Goal: Information Seeking & Learning: Check status

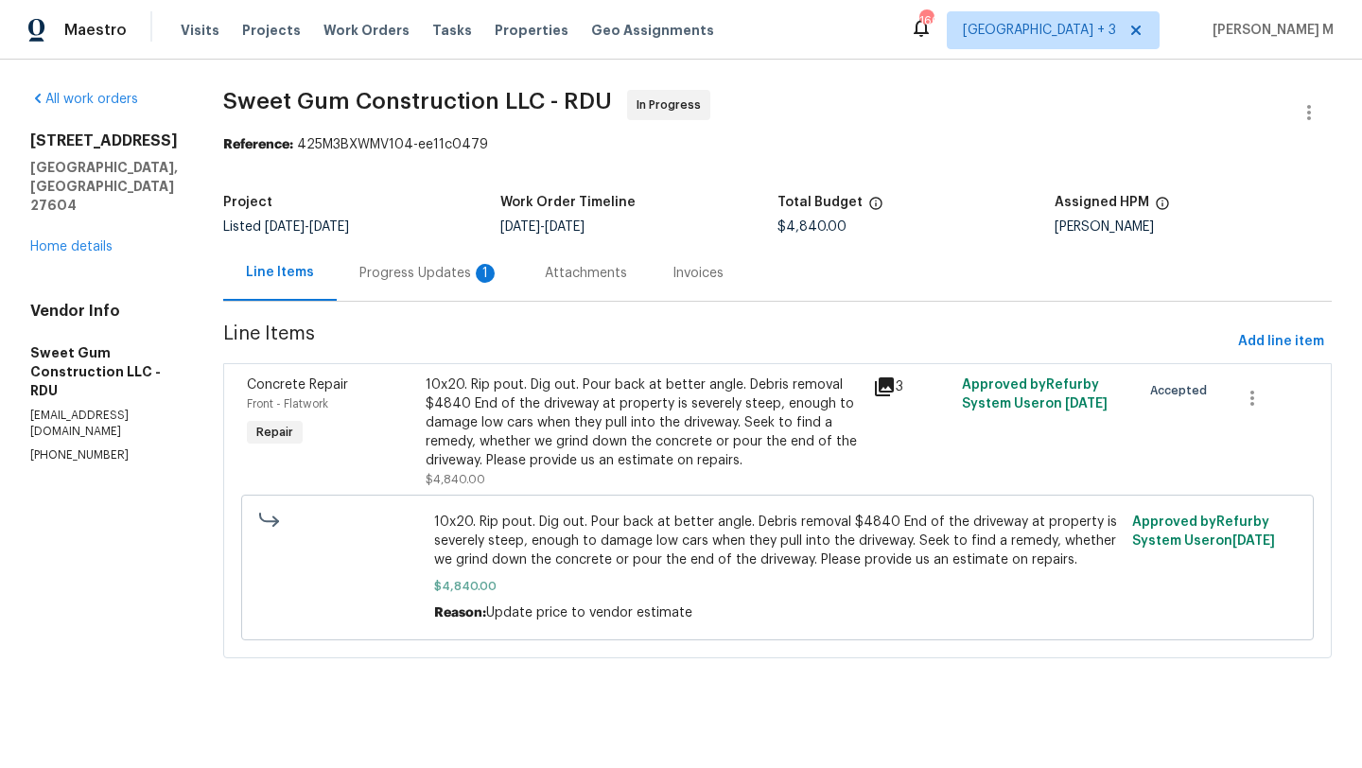
click at [475, 263] on div "Progress Updates 1" at bounding box center [429, 273] width 185 height 56
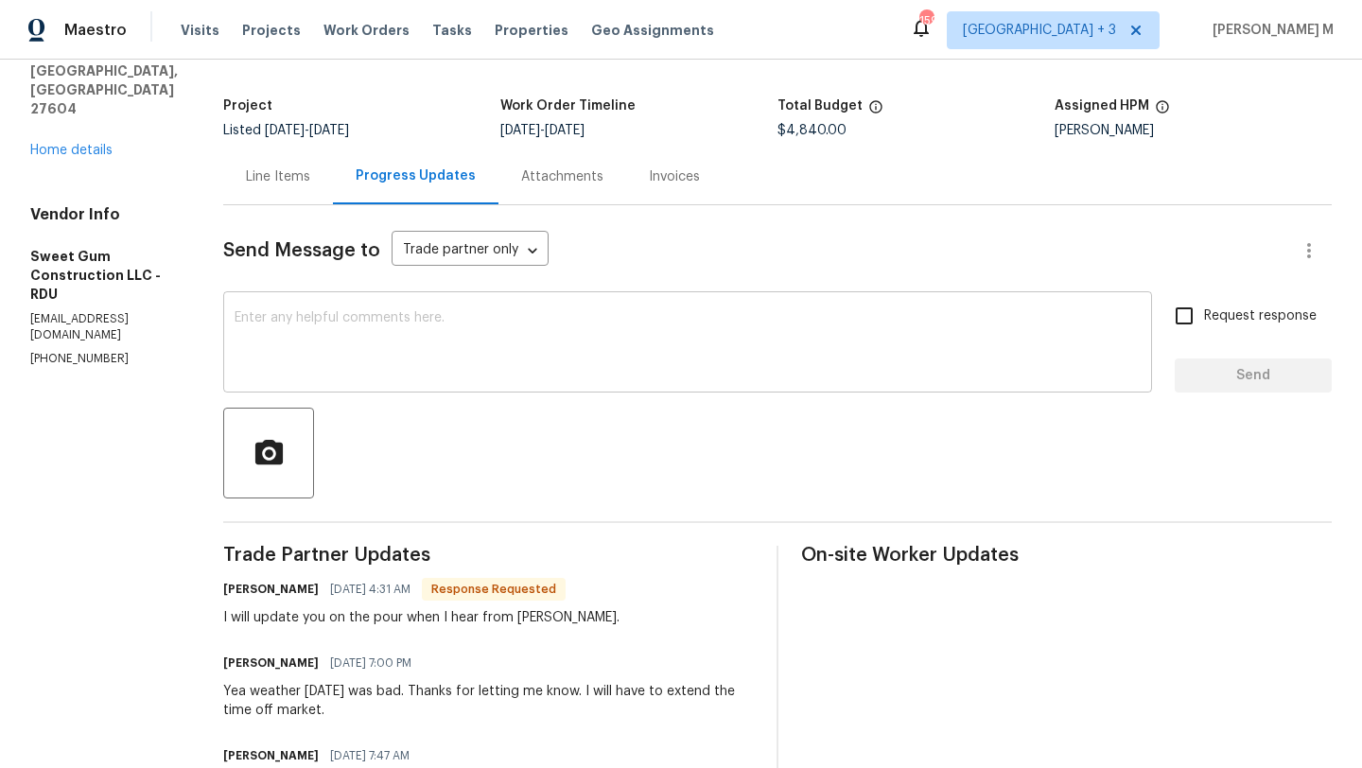
scroll to position [99, 0]
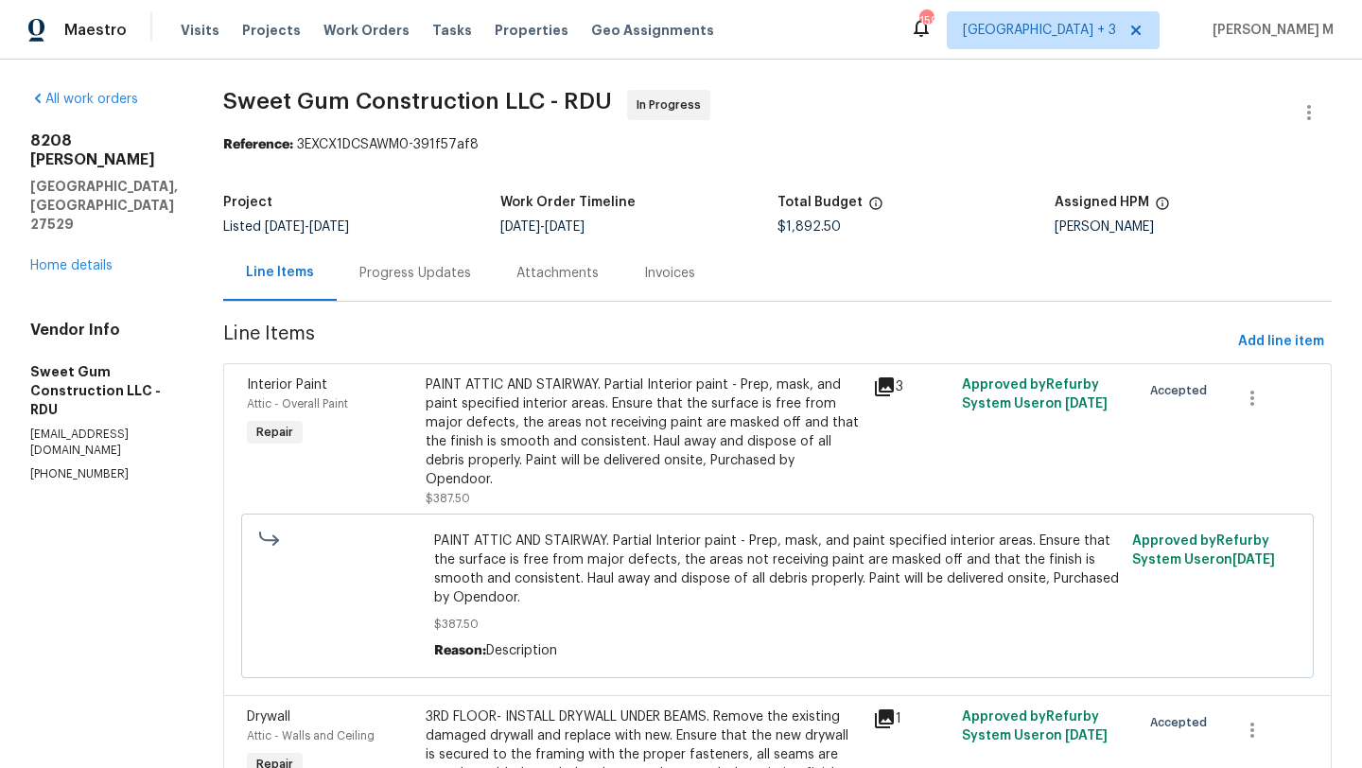
click at [451, 282] on div "Progress Updates" at bounding box center [415, 273] width 112 height 19
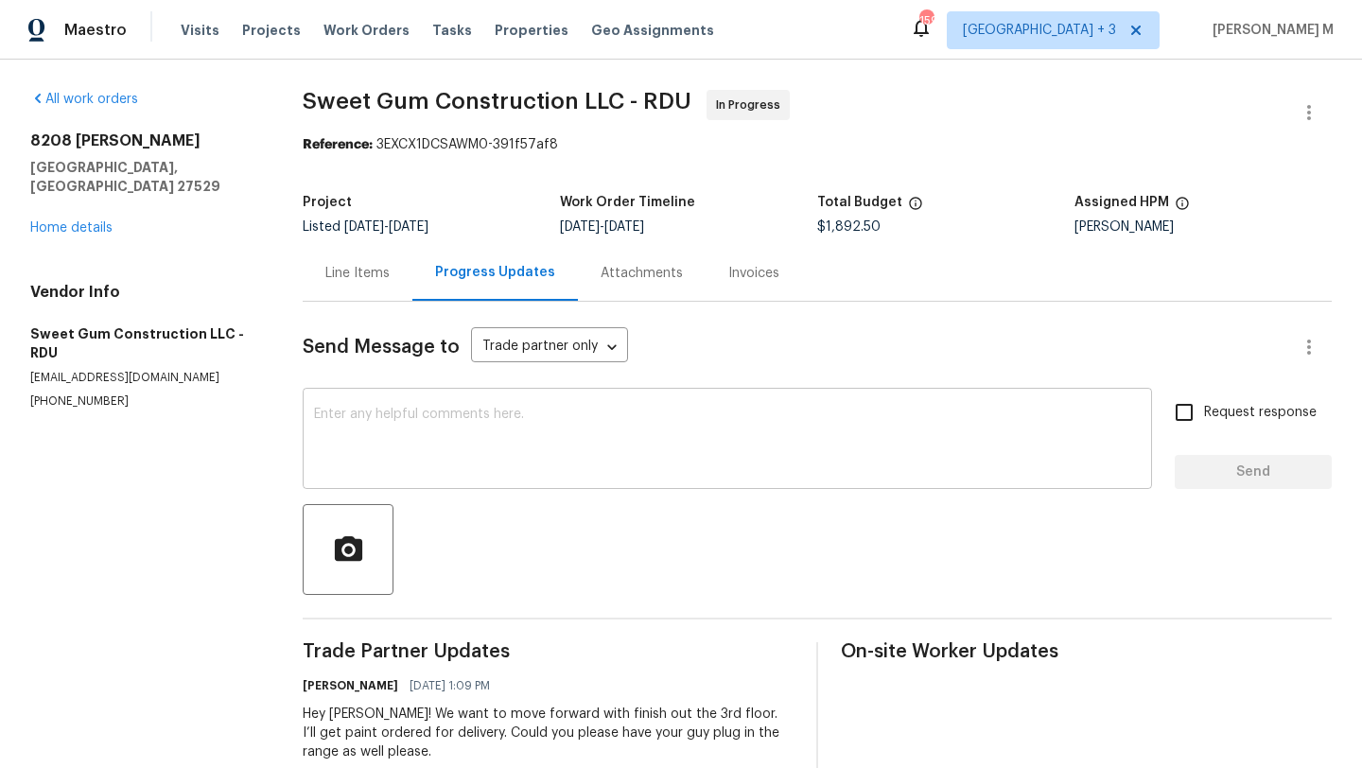
scroll to position [61, 0]
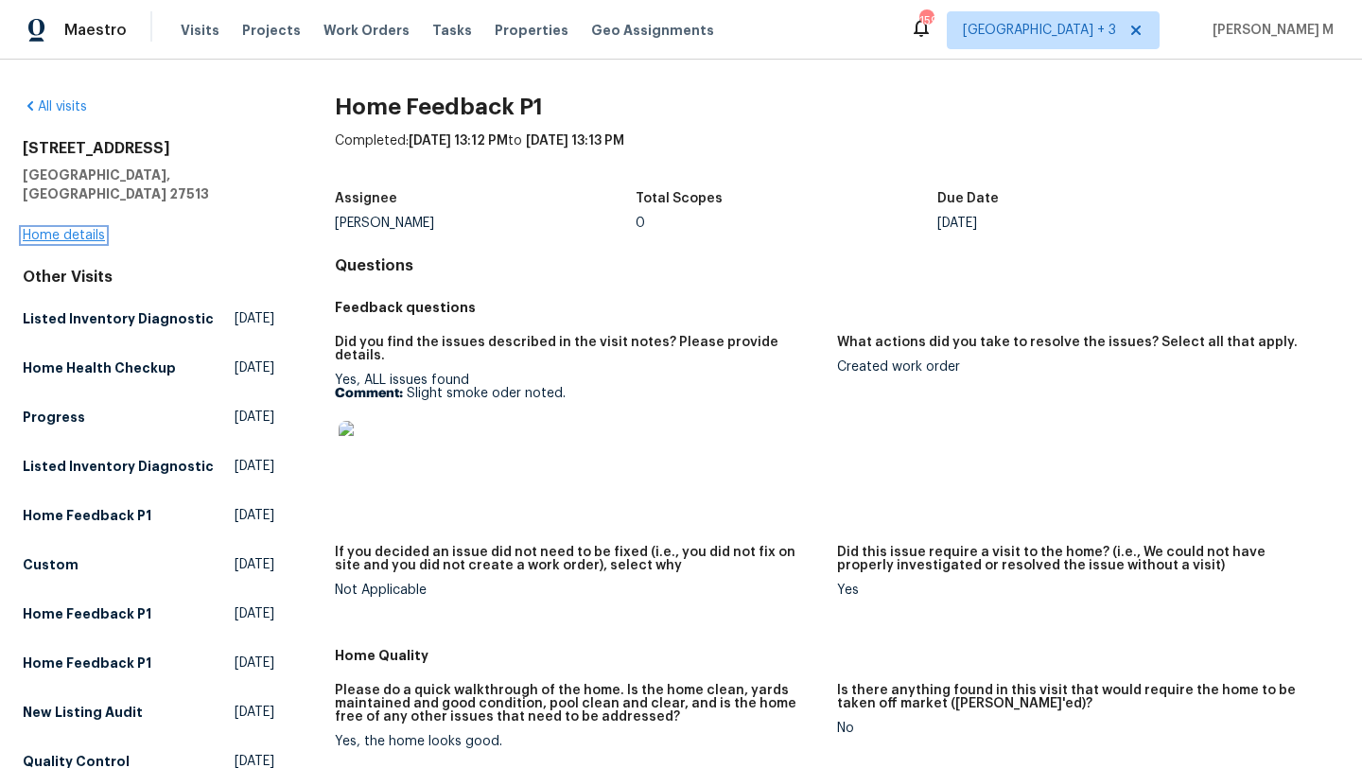
click at [83, 229] on link "Home details" at bounding box center [64, 235] width 82 height 13
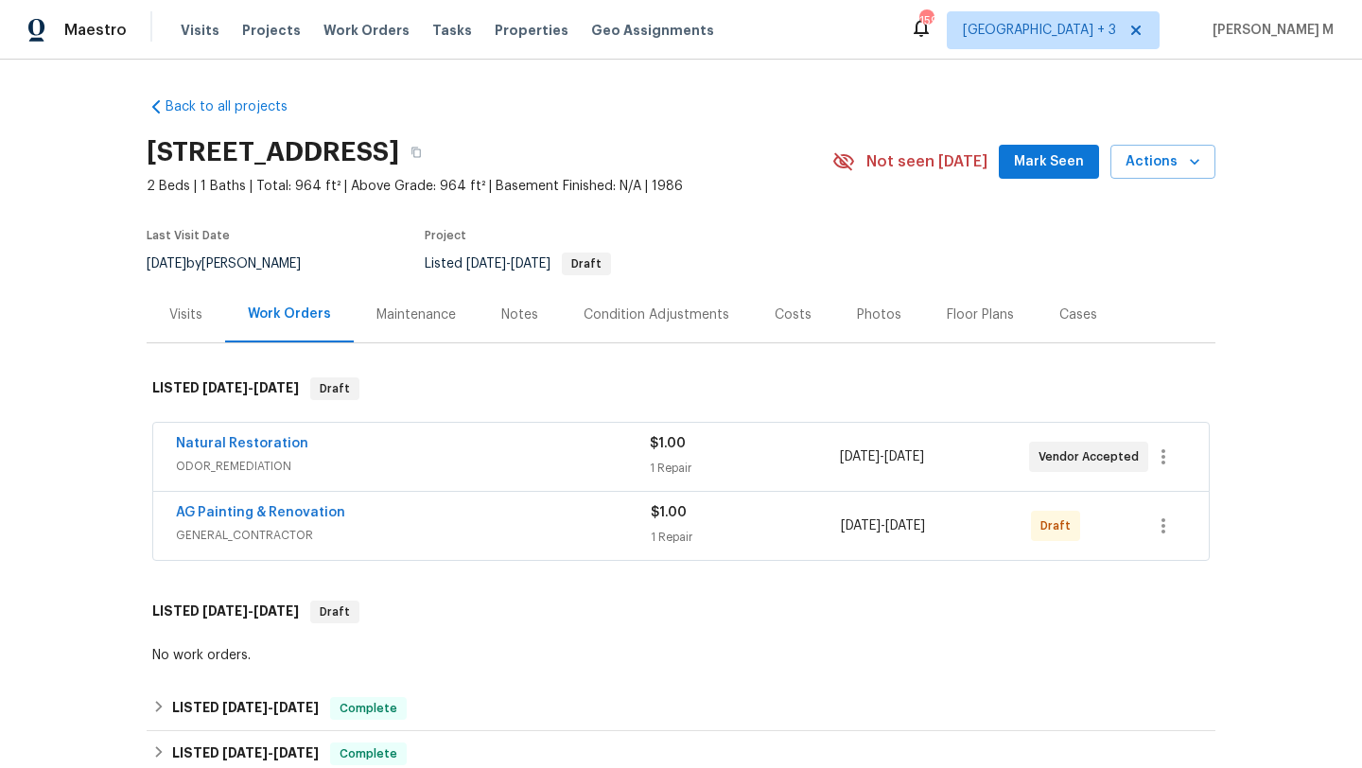
click at [346, 456] on div "Natural Restoration" at bounding box center [413, 445] width 474 height 23
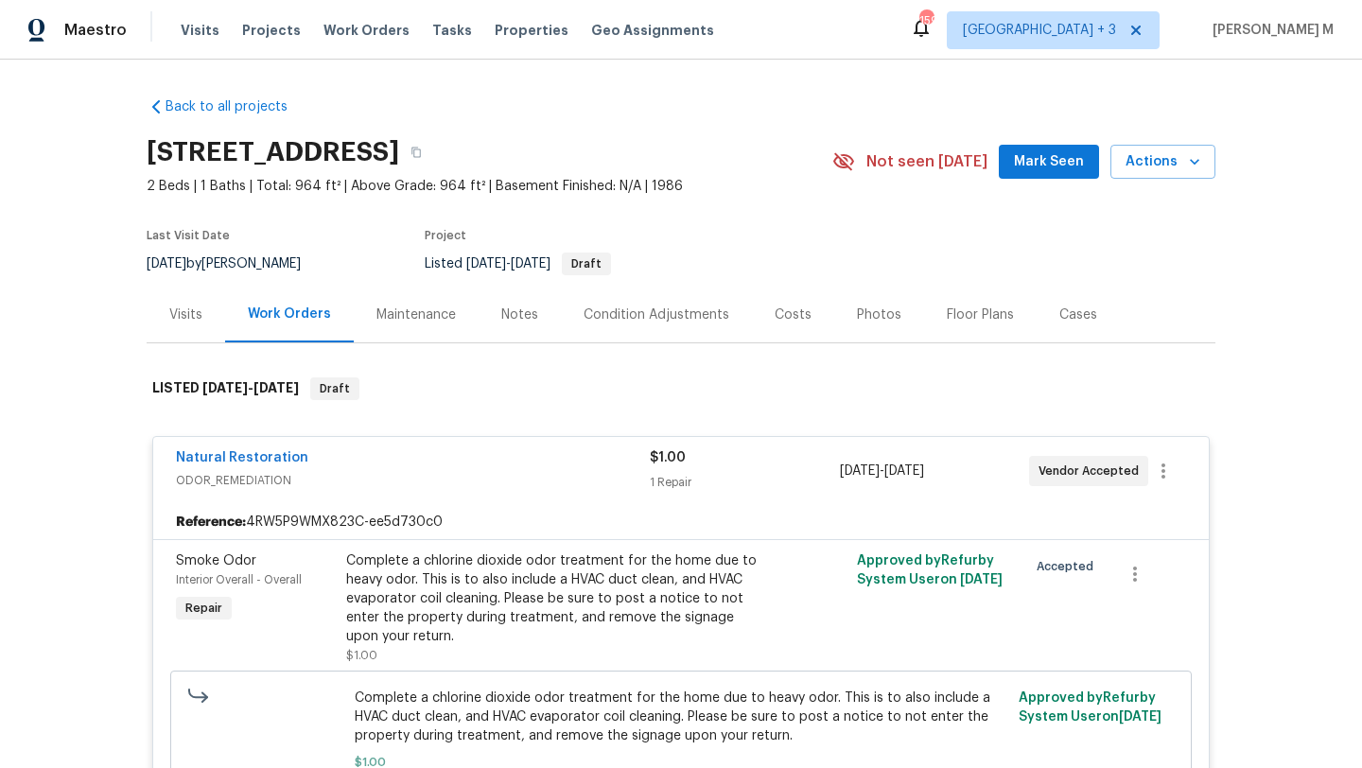
scroll to position [58, 0]
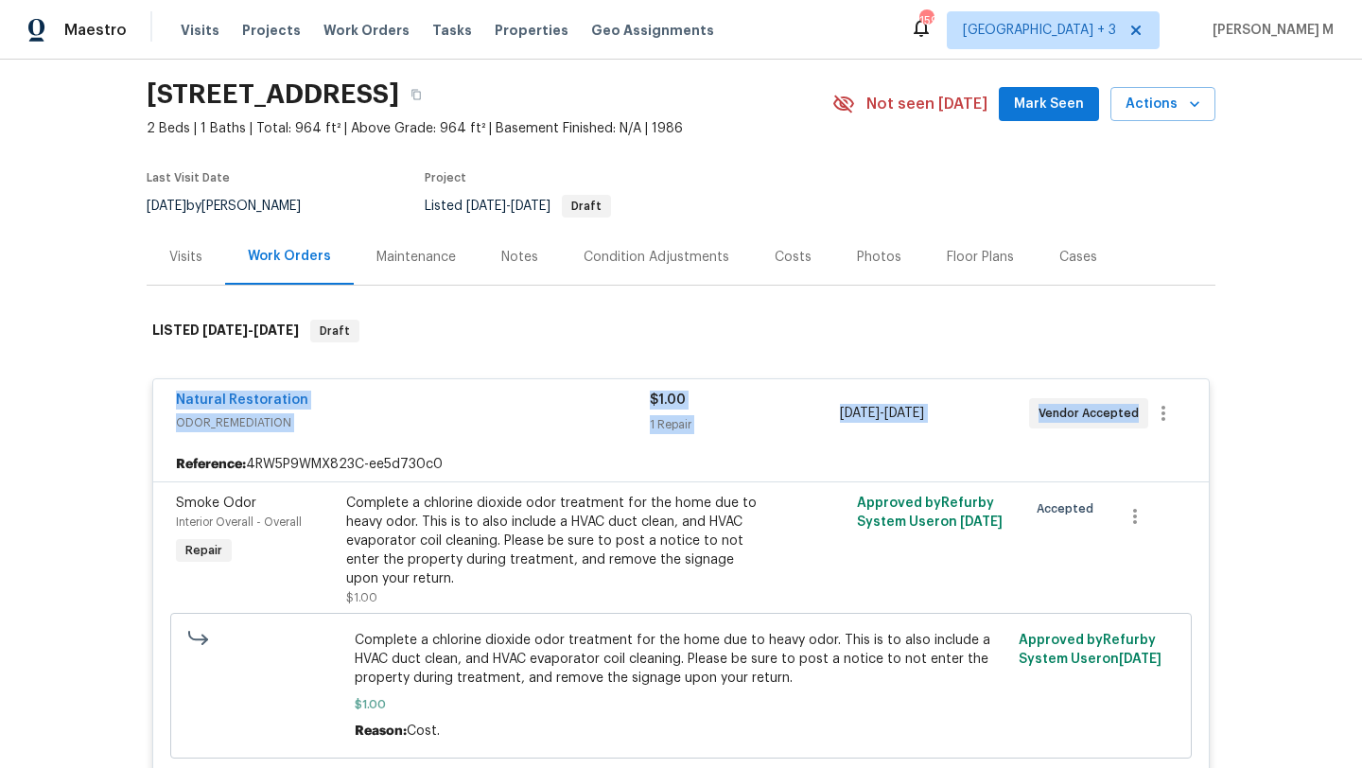
drag, startPoint x: 163, startPoint y: 403, endPoint x: 1128, endPoint y: 421, distance: 965.7
click at [1128, 421] on div "Natural Restoration ODOR_REMEDIATION $1.00 1 Repair 10/11/2025 - 10/17/2025 Ven…" at bounding box center [680, 413] width 1055 height 68
copy div "Natural Restoration ODOR_REMEDIATION $1.00 1 Repair 10/11/2025 - 10/17/2025 Ven…"
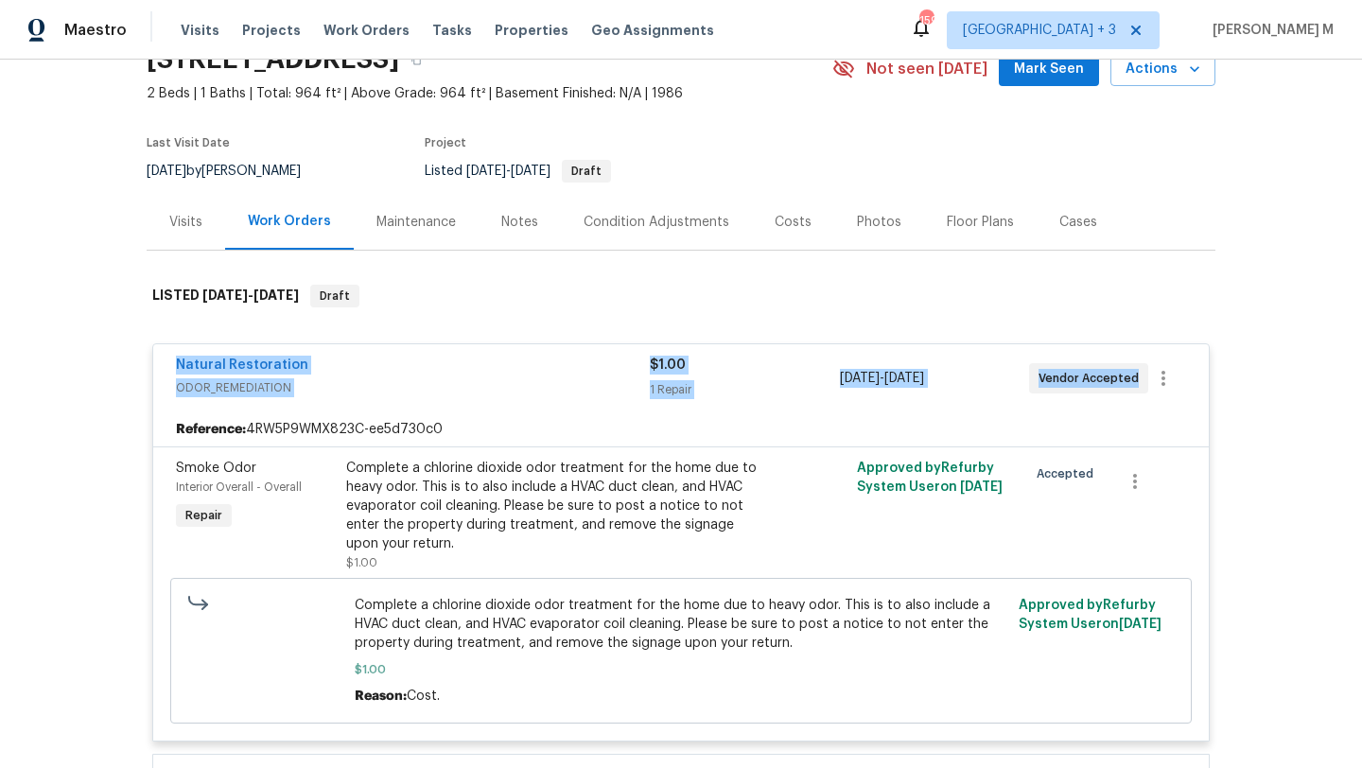
scroll to position [96, 0]
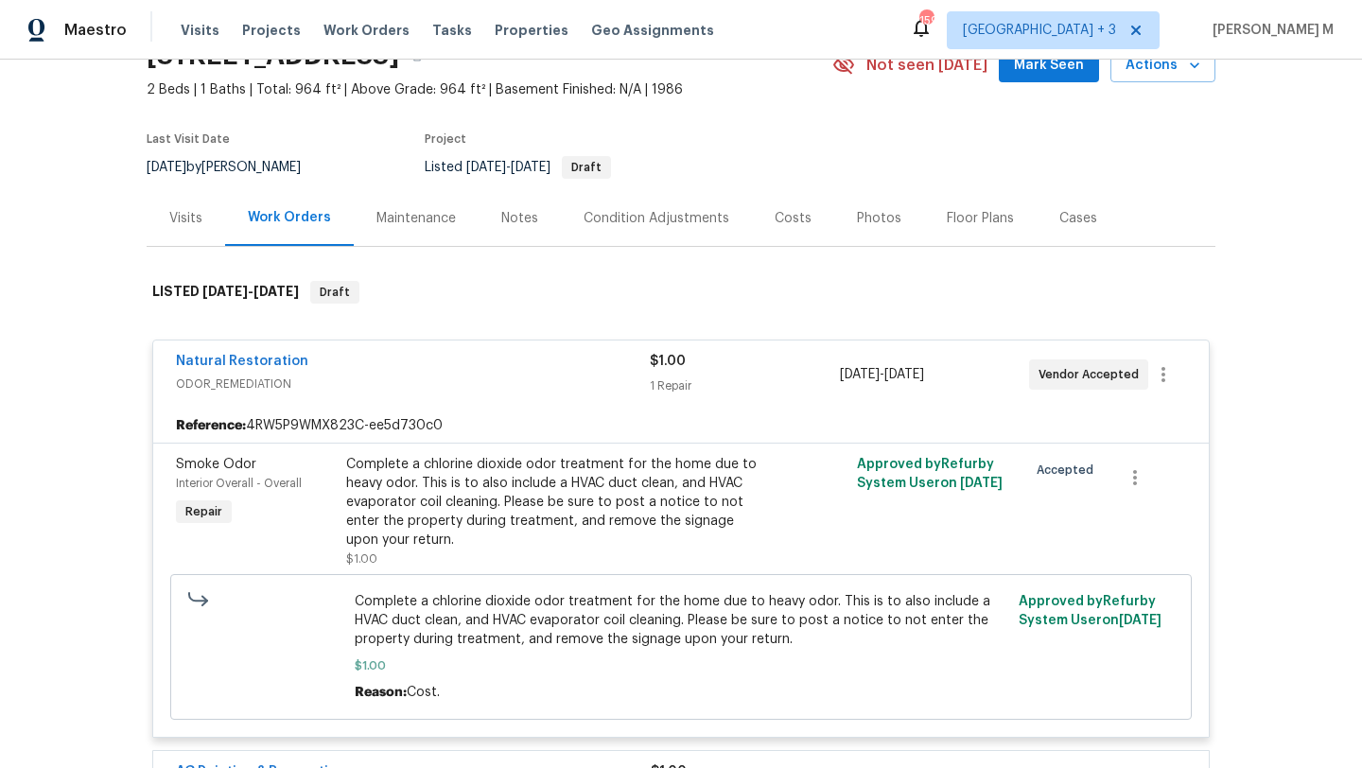
click at [185, 219] on div "Visits" at bounding box center [185, 218] width 33 height 19
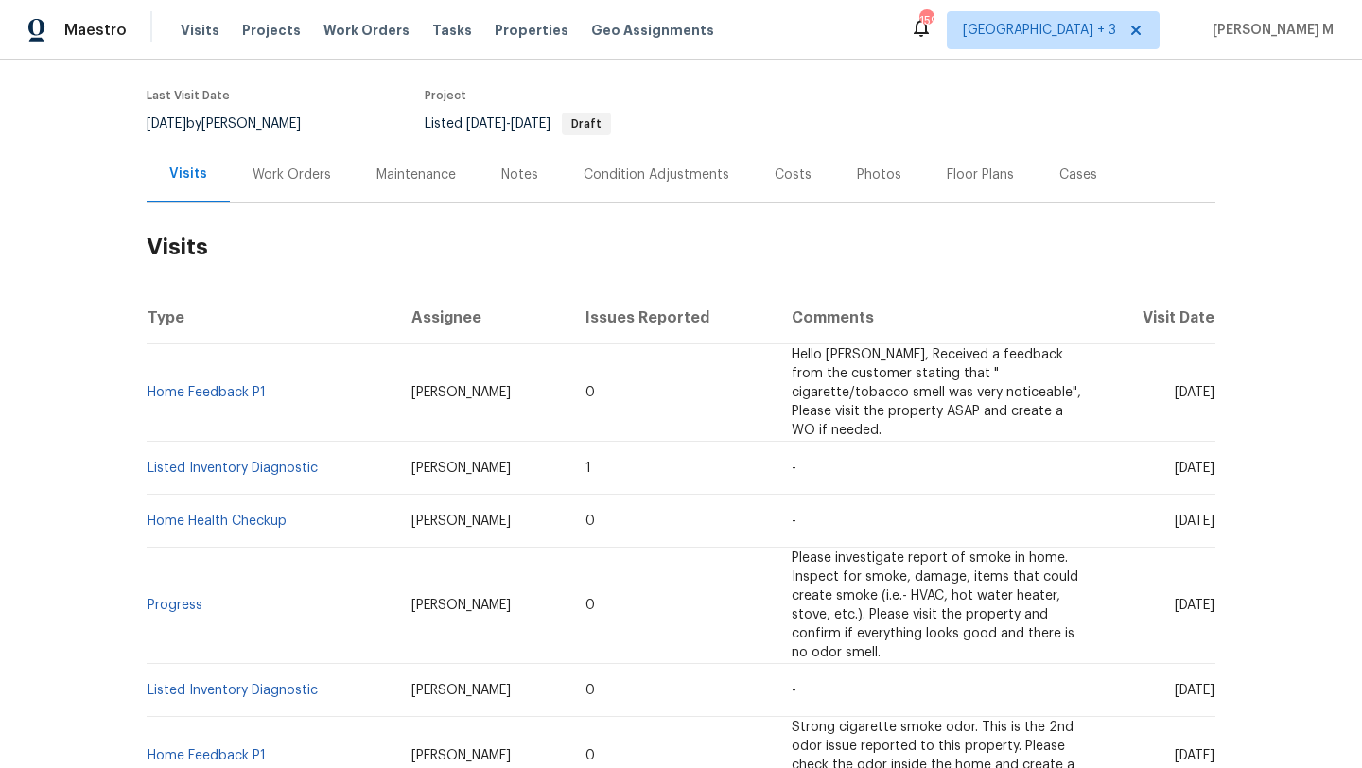
scroll to position [144, 0]
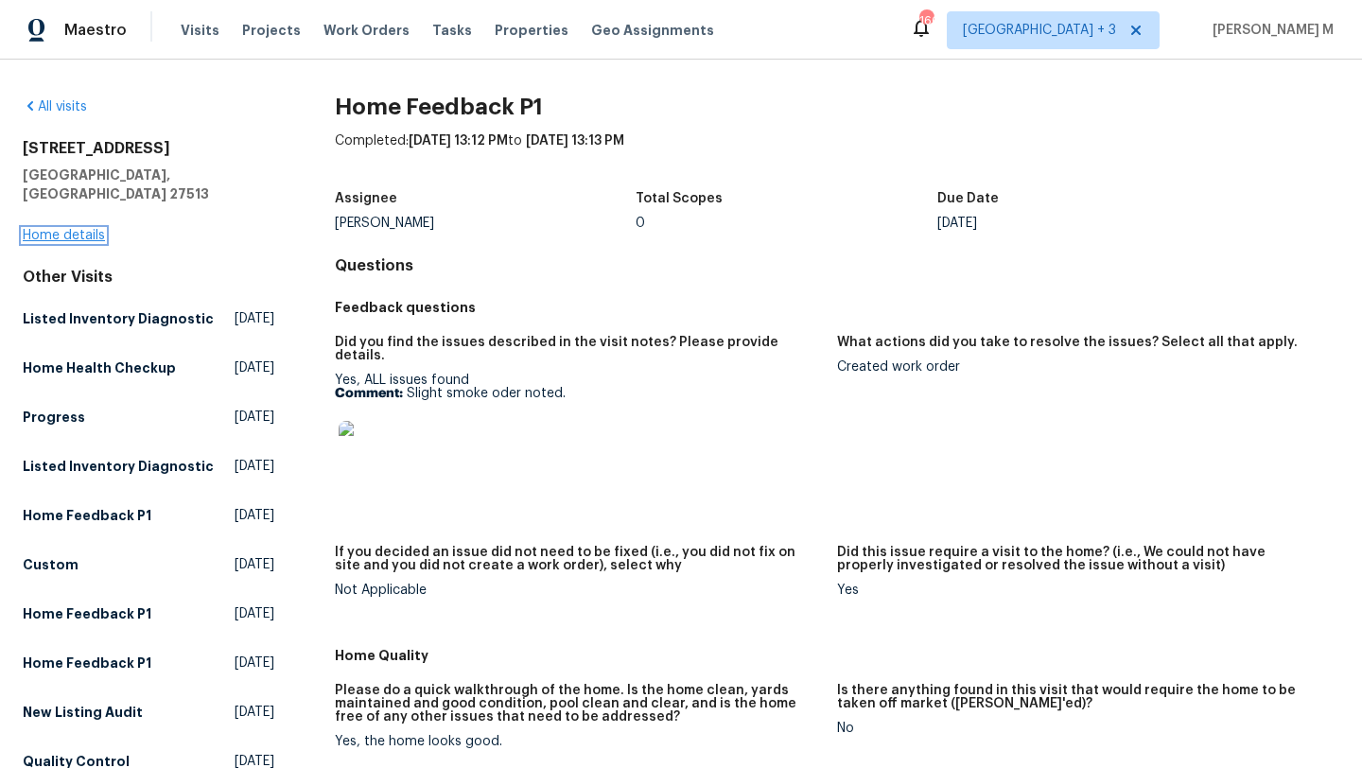
click at [60, 229] on link "Home details" at bounding box center [64, 235] width 82 height 13
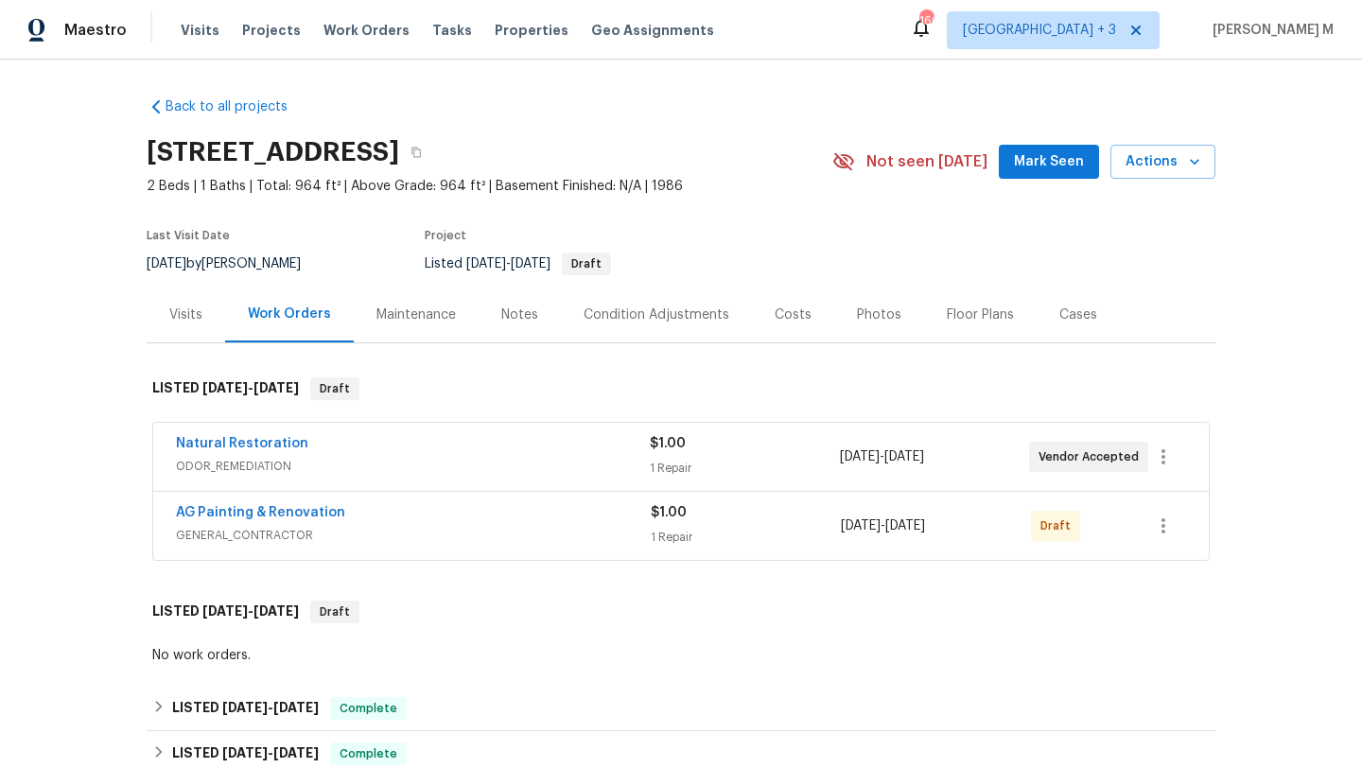
click at [362, 522] on div "AG Painting & Renovation" at bounding box center [413, 514] width 475 height 23
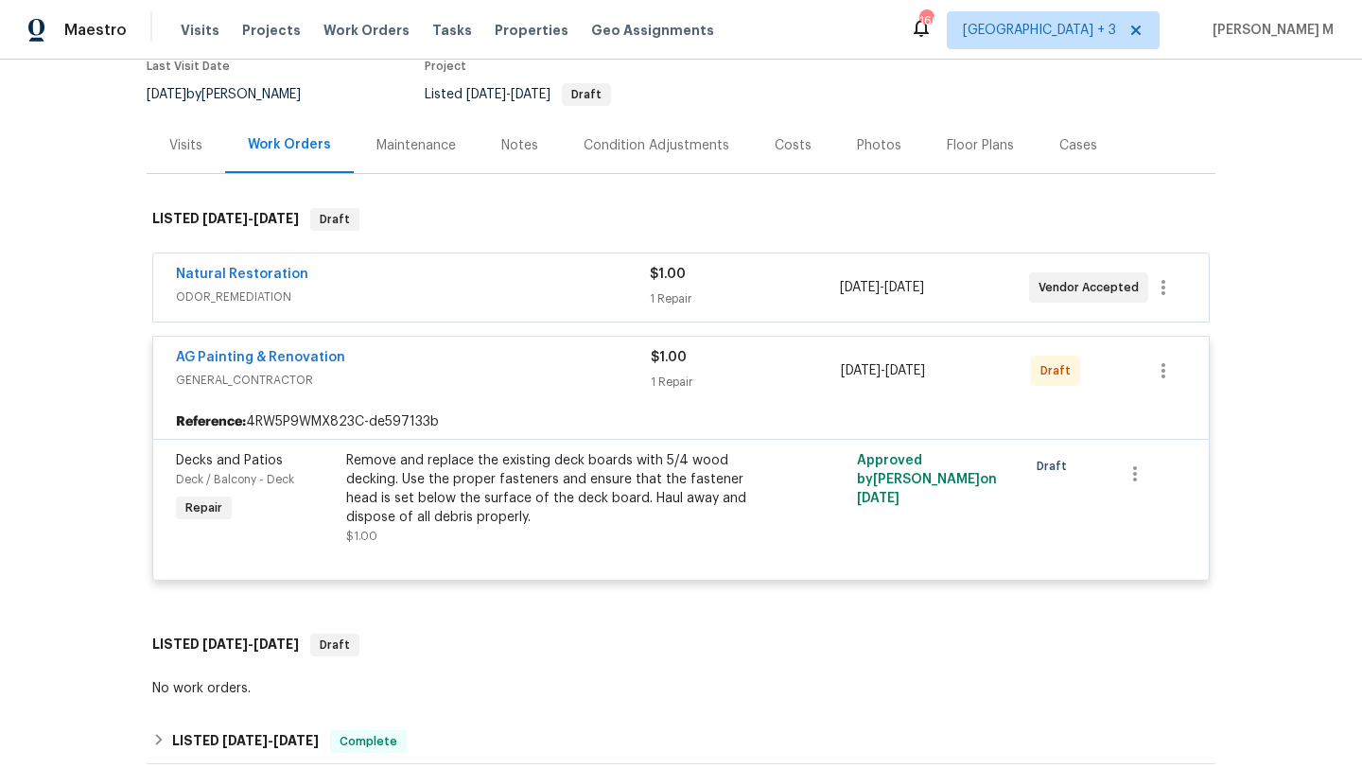
scroll to position [171, 0]
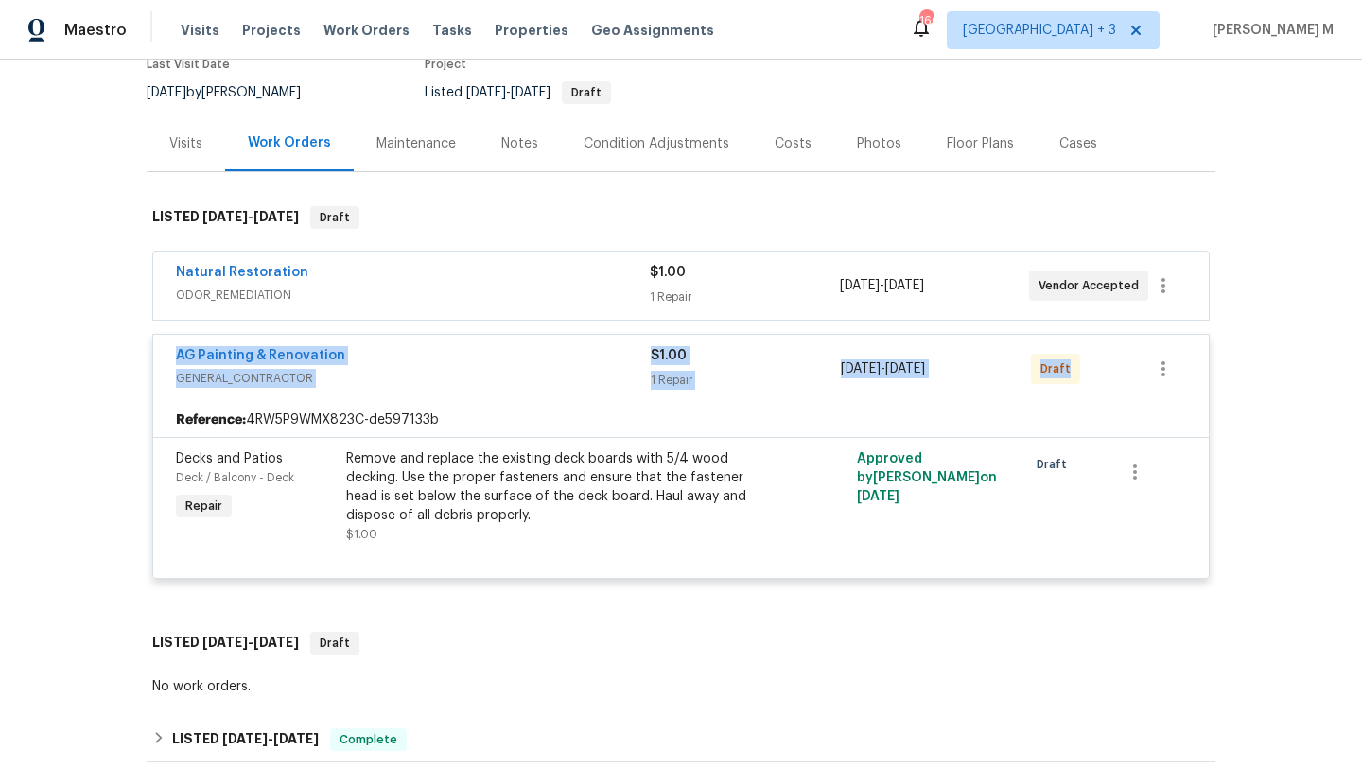
drag, startPoint x: 162, startPoint y: 351, endPoint x: 1069, endPoint y: 377, distance: 907.3
click at [1069, 377] on div "AG Painting & Renovation GENERAL_CONTRACTOR $1.00 1 Repair 10/13/2025 - 10/17/2…" at bounding box center [680, 369] width 1055 height 68
copy div "AG Painting & Renovation GENERAL_CONTRACTOR $1.00 1 Repair 10/13/2025 - 10/17/2…"
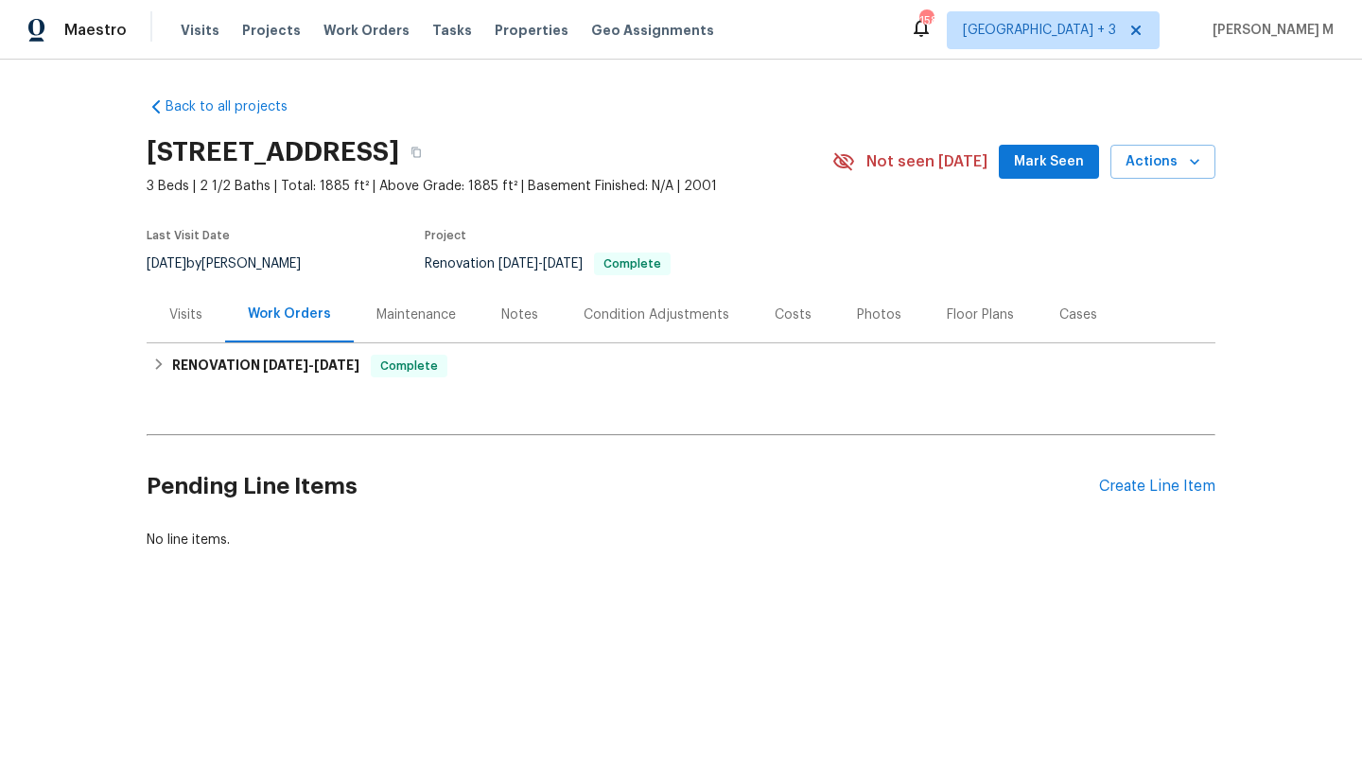
click at [181, 328] on div "Visits" at bounding box center [186, 315] width 78 height 56
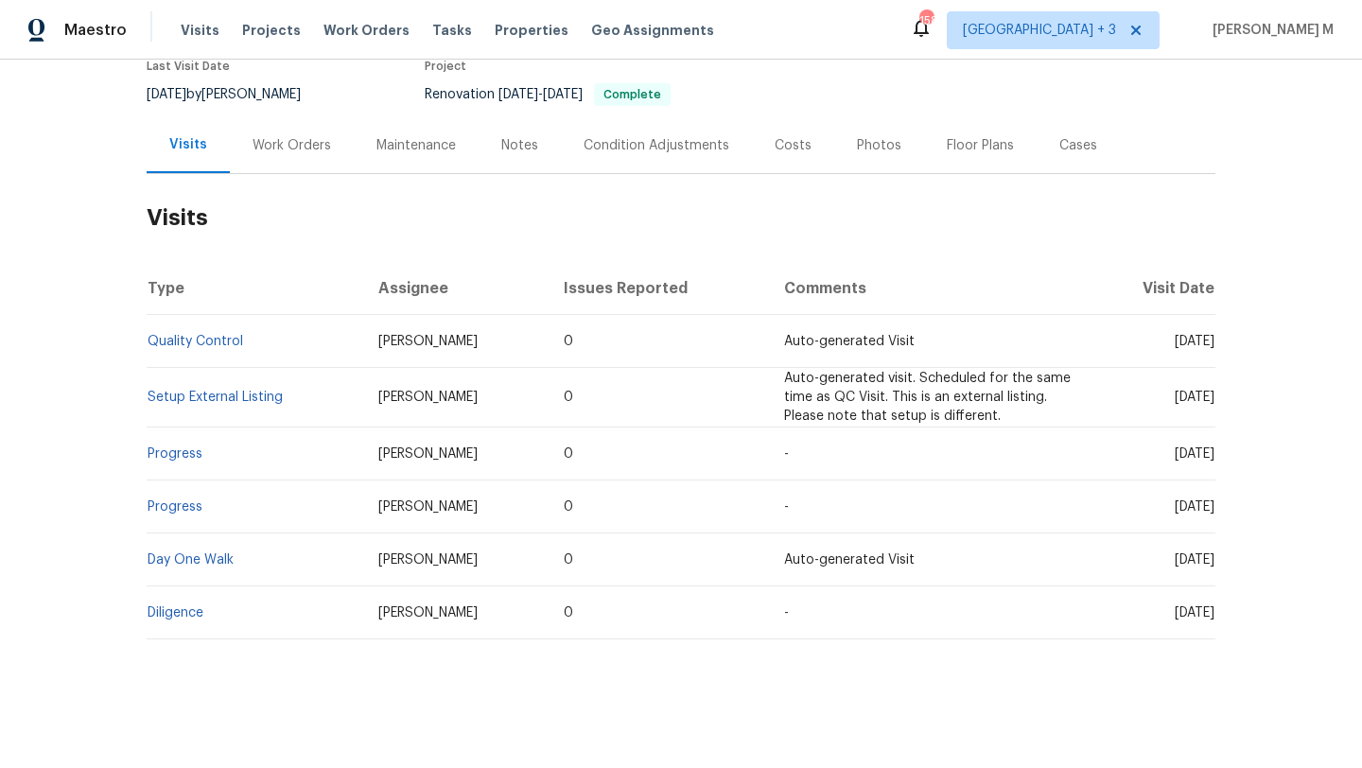
scroll to position [173, 0]
drag, startPoint x: 246, startPoint y: 334, endPoint x: 141, endPoint y: 334, distance: 105.0
click at [147, 334] on td "Quality Control" at bounding box center [255, 341] width 217 height 53
click at [97, 368] on div "Back to all projects [STREET_ADDRESS] 3 Beds | 2 1/2 Baths | Total: 1885 ft² | …" at bounding box center [681, 414] width 1362 height 708
